Goal: Information Seeking & Learning: Learn about a topic

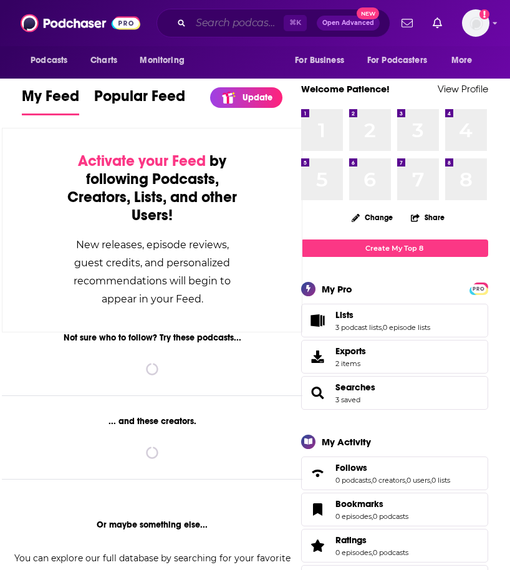
click at [222, 21] on input "Search podcasts, credits, & more..." at bounding box center [237, 23] width 93 height 20
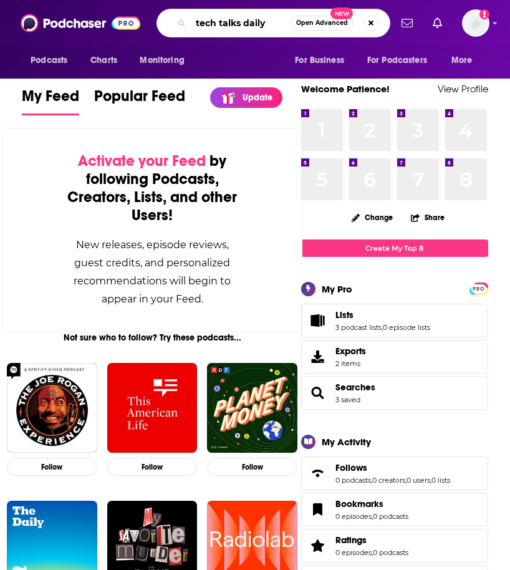
type input "tech talks daily"
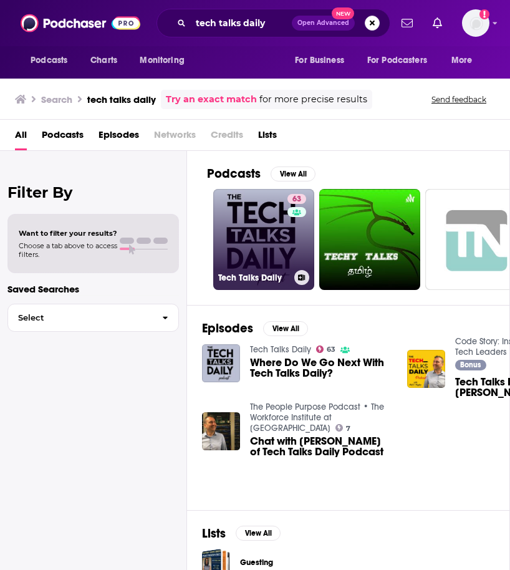
click at [274, 276] on h3 "Tech Talks Daily" at bounding box center [253, 278] width 71 height 11
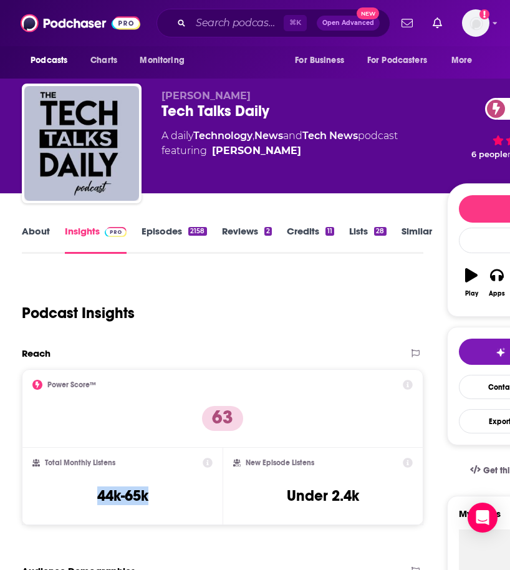
drag, startPoint x: 155, startPoint y: 497, endPoint x: 90, endPoint y: 498, distance: 64.9
click at [90, 498] on div "Total Monthly Listens 44k-65k" at bounding box center [122, 486] width 180 height 57
copy h3 "44k-65k"
click at [36, 232] on link "About" at bounding box center [36, 239] width 28 height 29
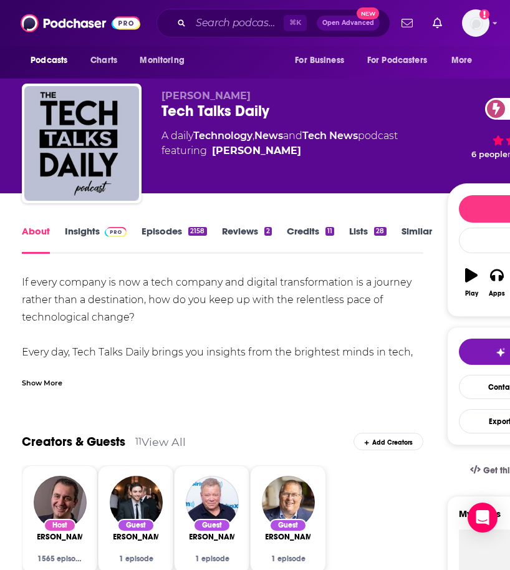
click at [49, 380] on div "Show More" at bounding box center [42, 382] width 41 height 12
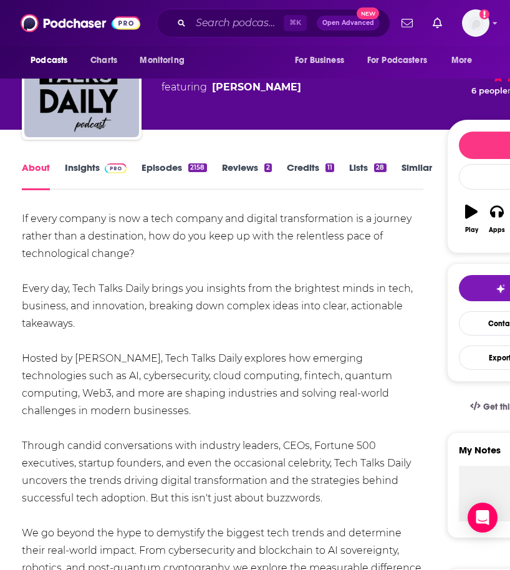
scroll to position [64, 0]
